Goal: Information Seeking & Learning: Learn about a topic

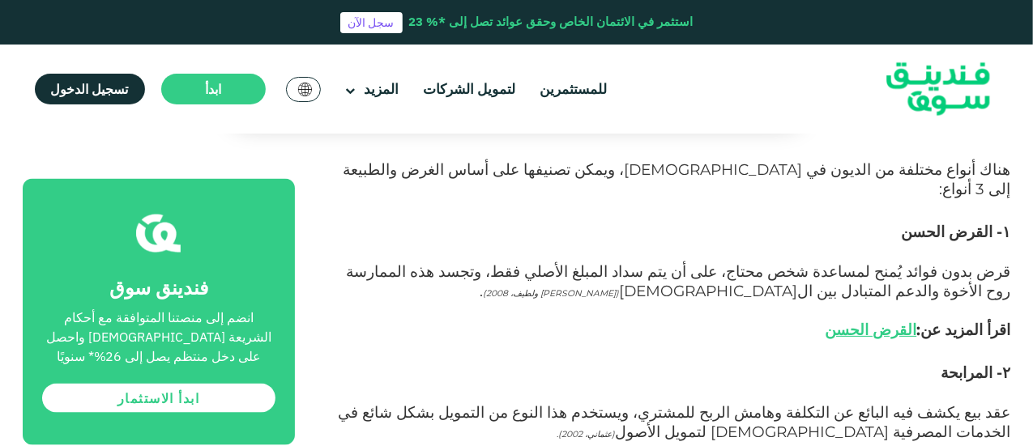
scroll to position [1134, 0]
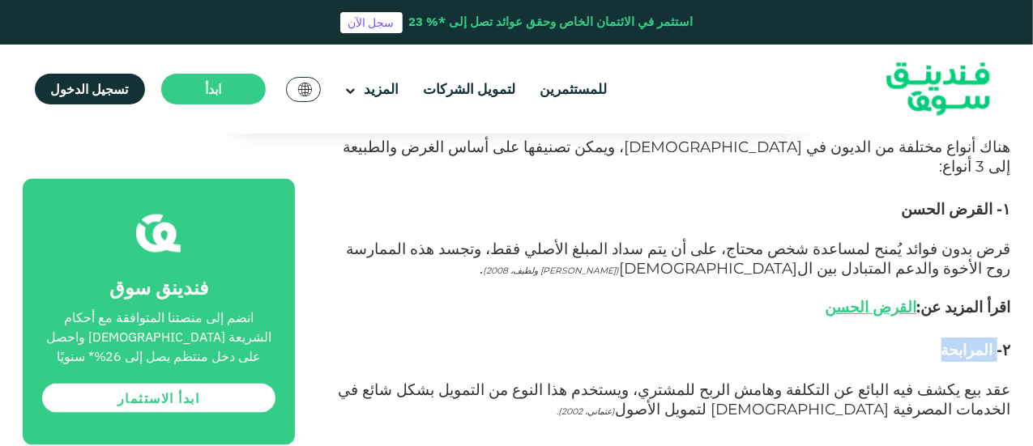
drag, startPoint x: 948, startPoint y: 220, endPoint x: 997, endPoint y: 220, distance: 48.6
click at [997, 338] on h3 "۲- المرابحة" at bounding box center [671, 350] width 680 height 24
copy span "المرابحة"
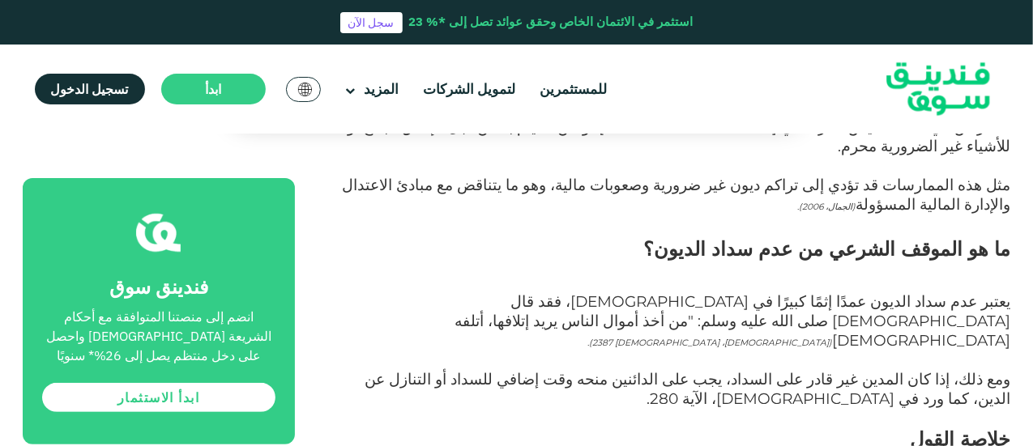
scroll to position [2998, 0]
